Goal: Navigation & Orientation: Find specific page/section

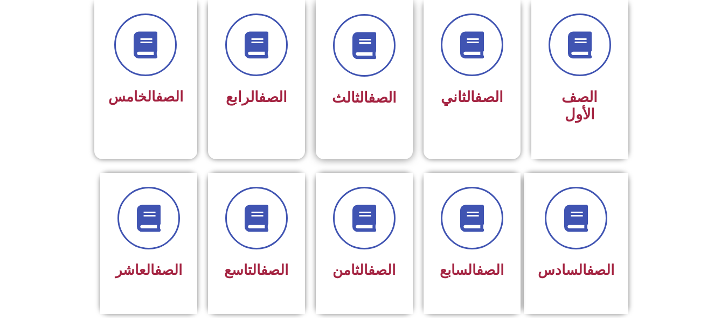
scroll to position [304, 0]
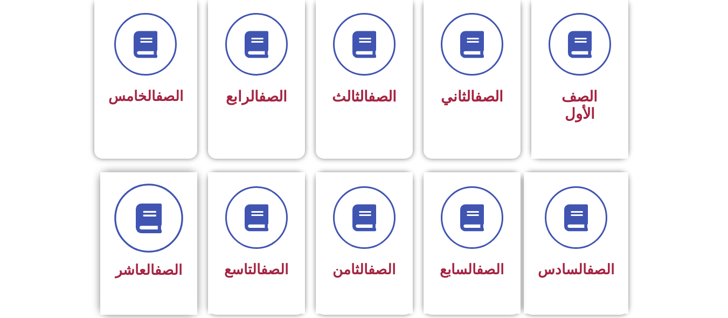
click at [168, 220] on span at bounding box center [148, 217] width 69 height 69
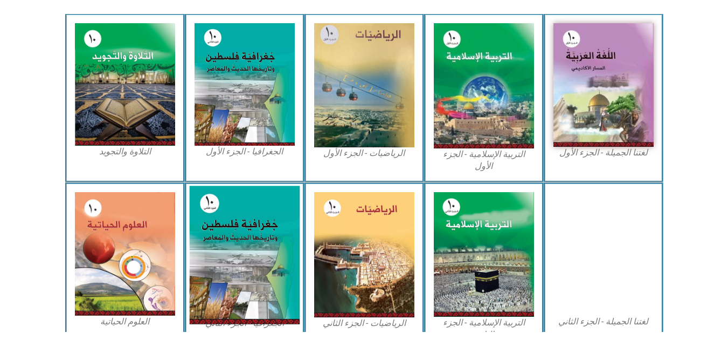
scroll to position [337, 0]
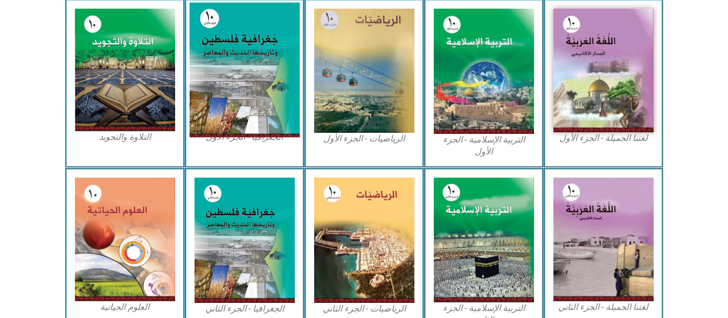
click at [248, 109] on img at bounding box center [244, 70] width 111 height 135
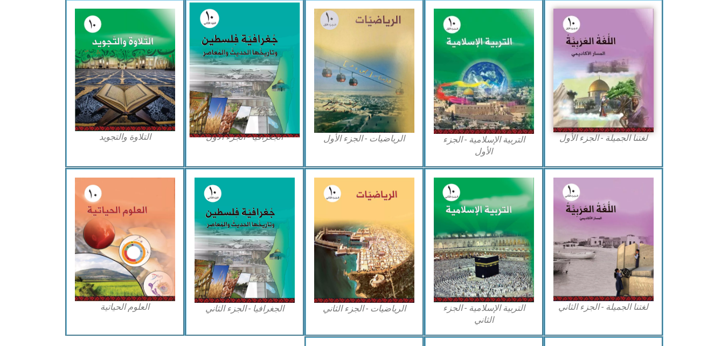
click at [275, 98] on img at bounding box center [244, 70] width 111 height 135
click at [267, 45] on img at bounding box center [244, 70] width 111 height 135
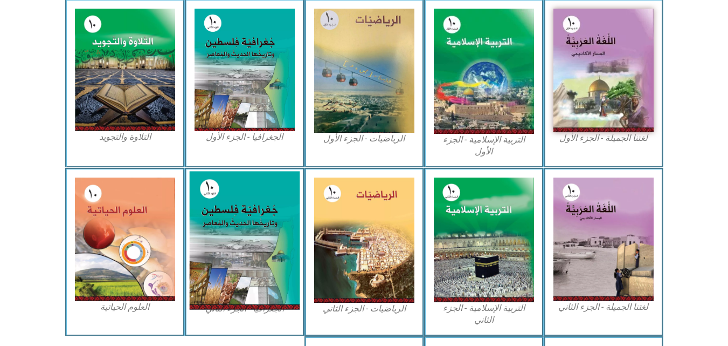
click at [226, 209] on img at bounding box center [244, 240] width 111 height 138
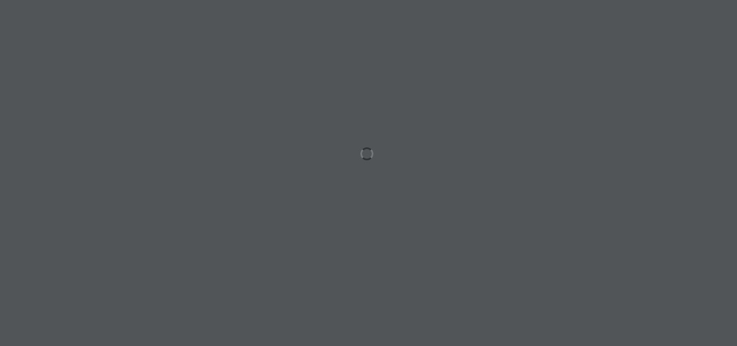
click at [459, 81] on div at bounding box center [368, 173] width 737 height 346
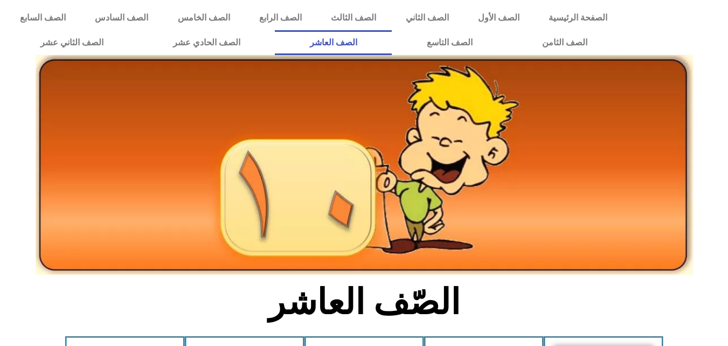
scroll to position [337, 0]
